Goal: Communication & Community: Participate in discussion

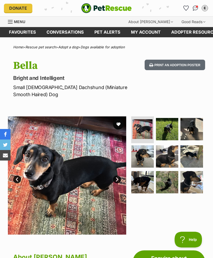
click at [70, 33] on link "Conversations" at bounding box center [65, 32] width 48 height 10
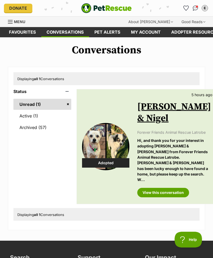
click at [34, 115] on link "Active (1)" at bounding box center [42, 115] width 58 height 11
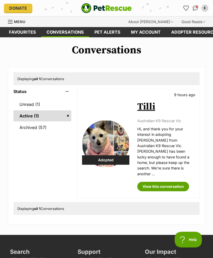
click at [34, 116] on link "Active (1)" at bounding box center [42, 115] width 58 height 11
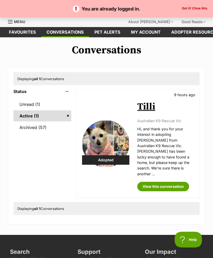
click at [187, 57] on div "Conversations Displaying all 1 Conversations Status Unread (1) Active (1) Archi…" at bounding box center [106, 134] width 213 height 180
click at [35, 117] on link "Active (1)" at bounding box center [42, 115] width 58 height 11
click at [34, 116] on link "Active (1)" at bounding box center [42, 115] width 58 height 11
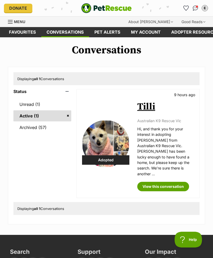
click at [33, 127] on link "Archived (57)" at bounding box center [42, 127] width 58 height 11
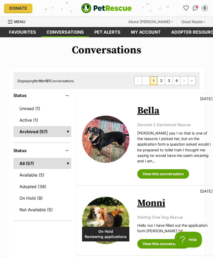
click at [34, 119] on link "Active (1)" at bounding box center [42, 119] width 58 height 11
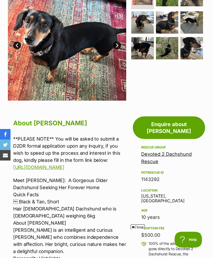
scroll to position [509, 0]
